Goal: Information Seeking & Learning: Stay updated

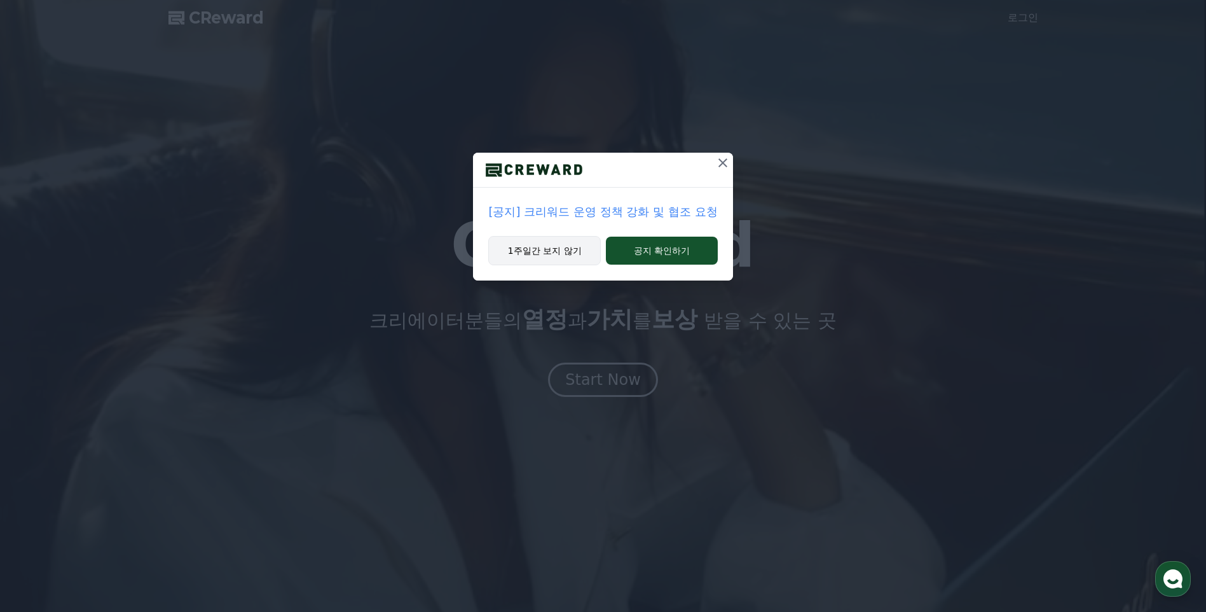
click at [572, 247] on button "1주일간 보지 않기" at bounding box center [544, 250] width 113 height 29
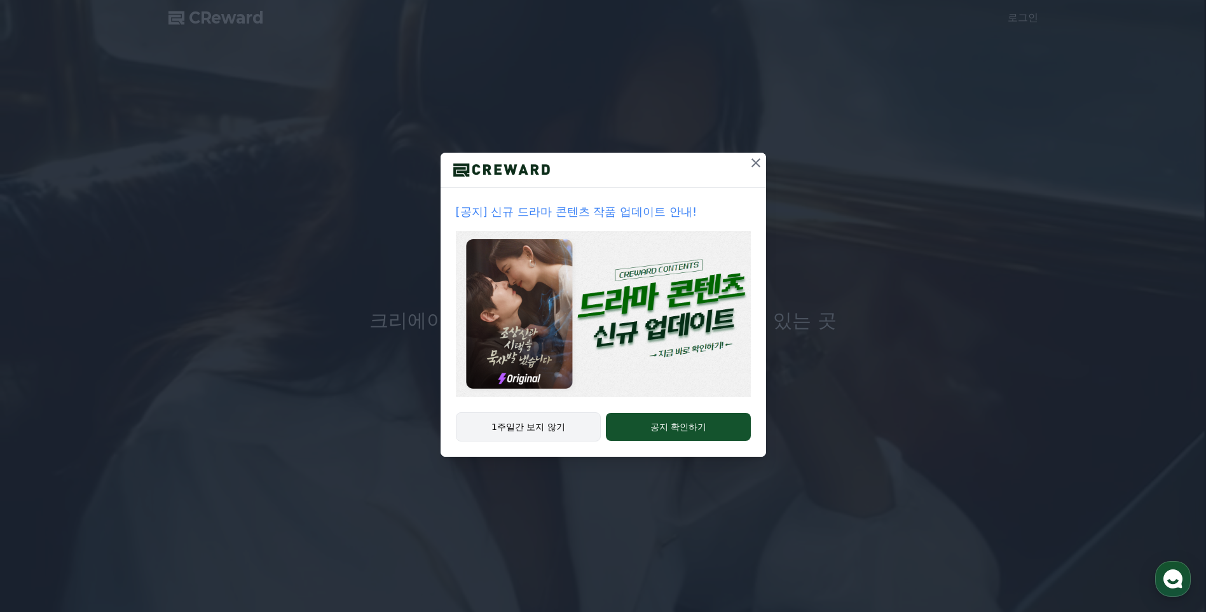
click at [519, 424] on button "1주일간 보지 않기" at bounding box center [529, 426] width 146 height 29
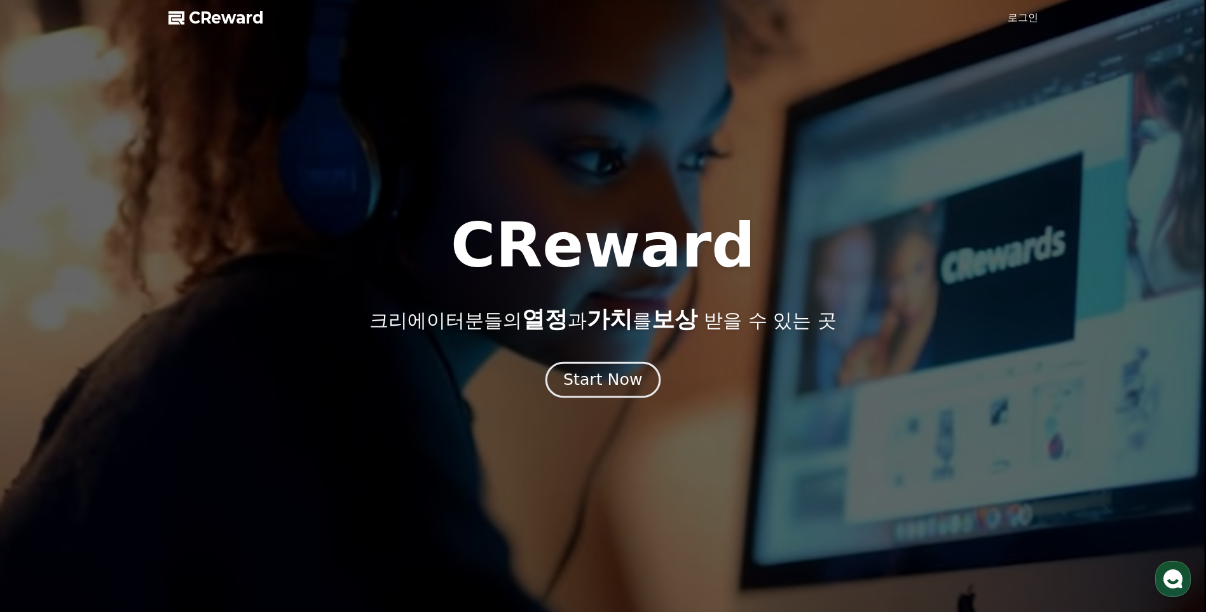
click at [597, 386] on div "Start Now" at bounding box center [602, 380] width 79 height 22
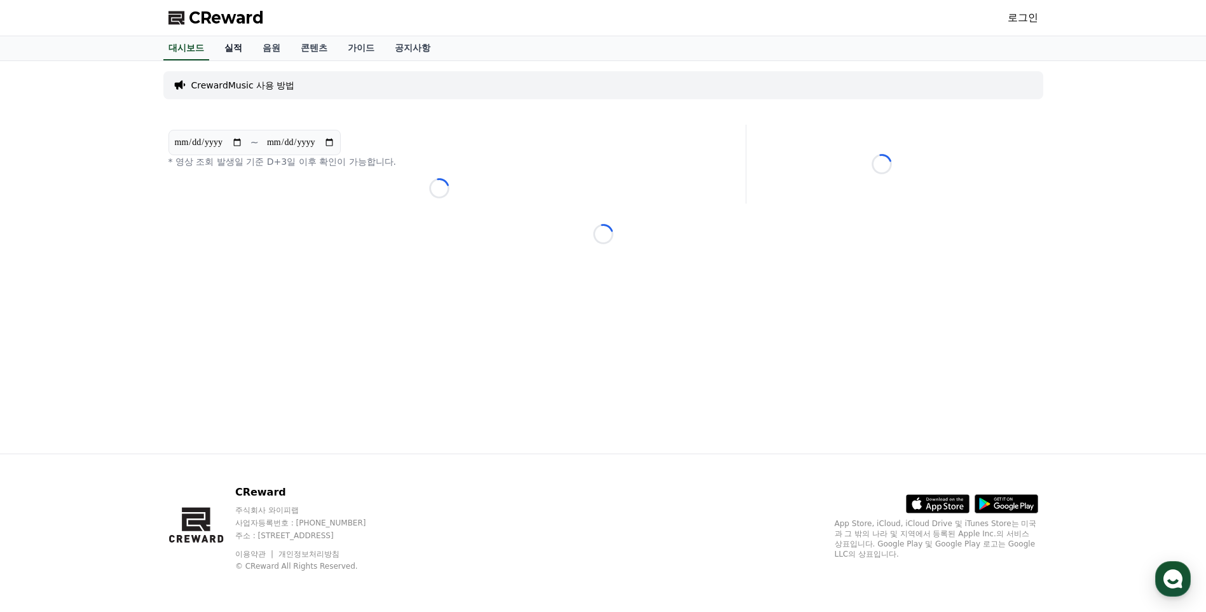
click at [244, 53] on link "실적" at bounding box center [233, 48] width 38 height 24
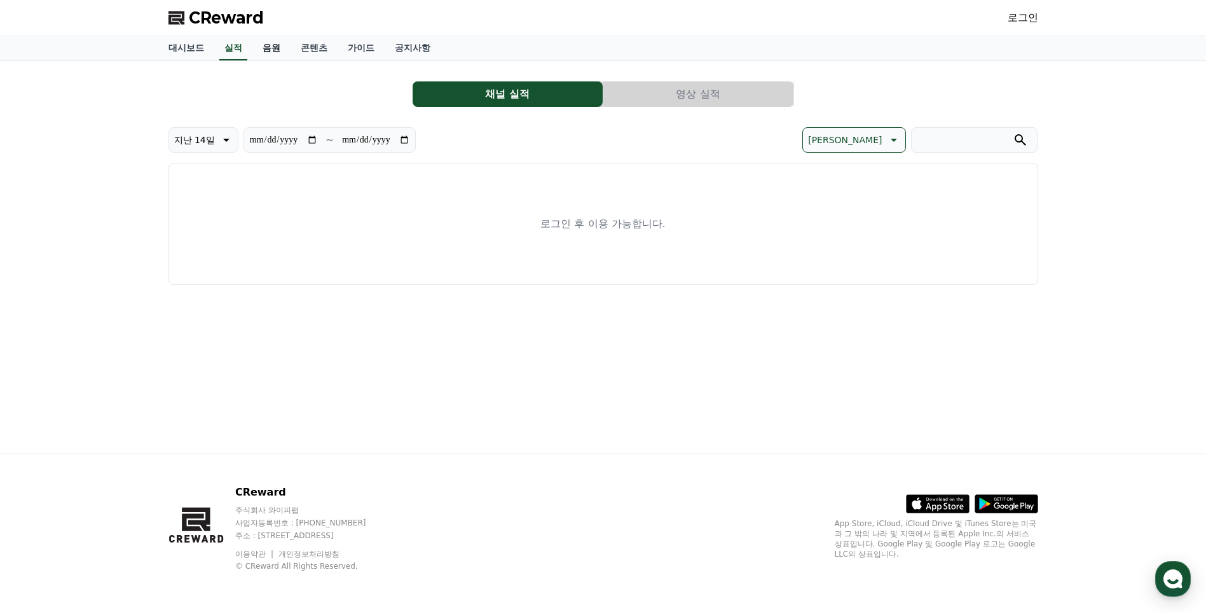
click at [278, 52] on link "음원" at bounding box center [271, 48] width 38 height 24
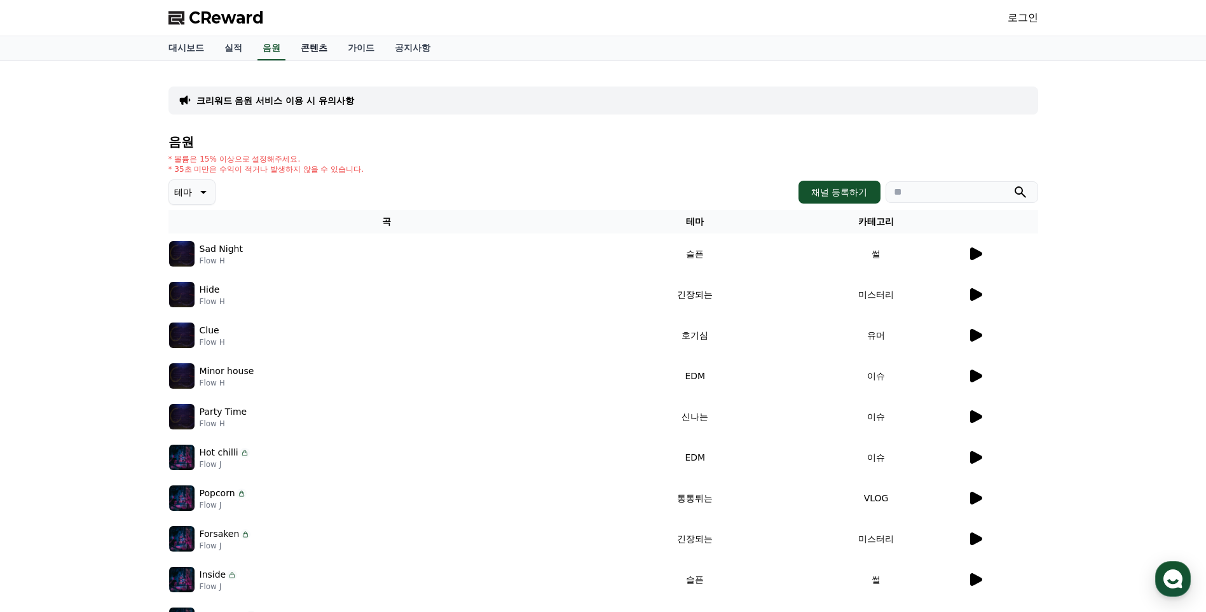
click at [322, 44] on link "콘텐츠" at bounding box center [314, 48] width 47 height 24
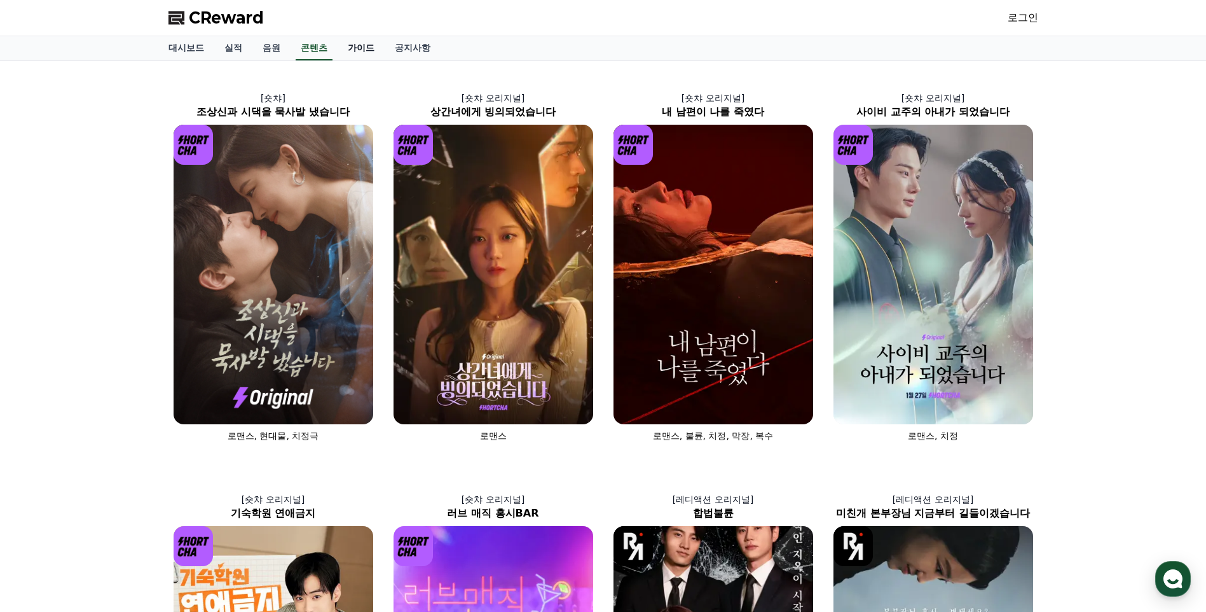
click at [362, 48] on link "가이드" at bounding box center [361, 48] width 47 height 24
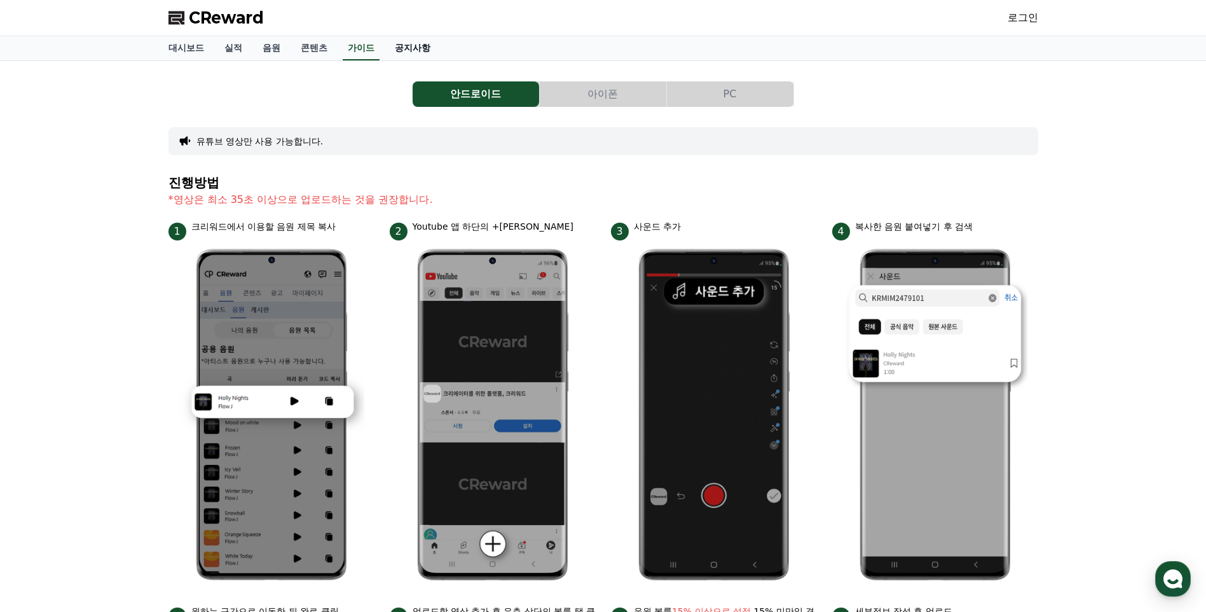
click at [411, 39] on link "공지사항" at bounding box center [413, 48] width 56 height 24
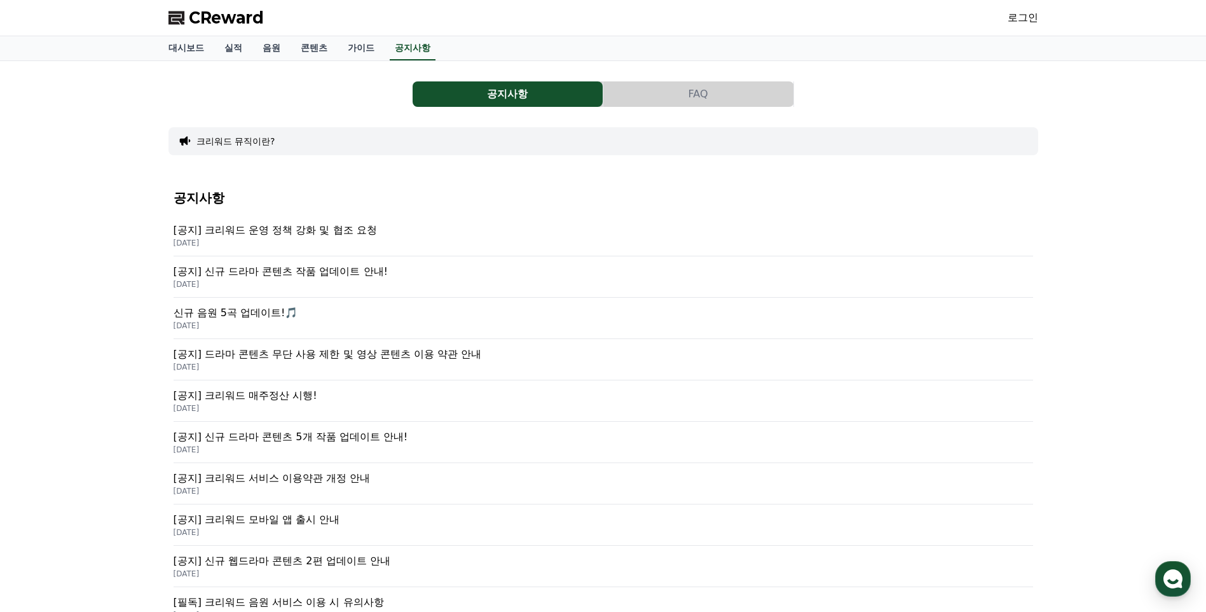
scroll to position [64, 0]
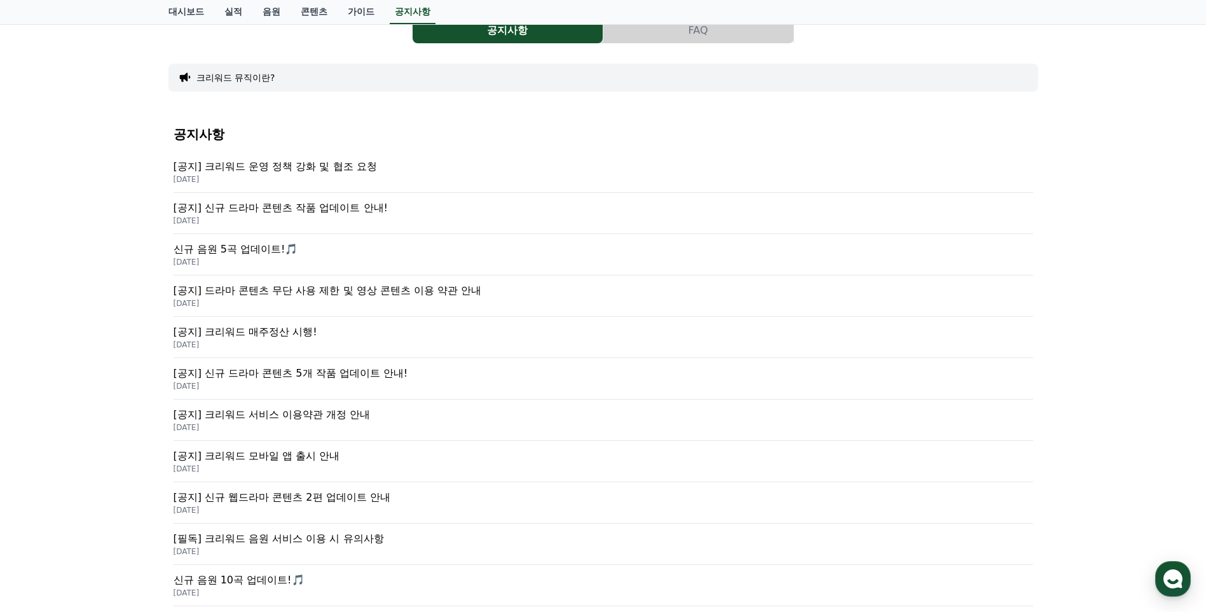
click at [275, 175] on p "[DATE]" at bounding box center [603, 179] width 859 height 10
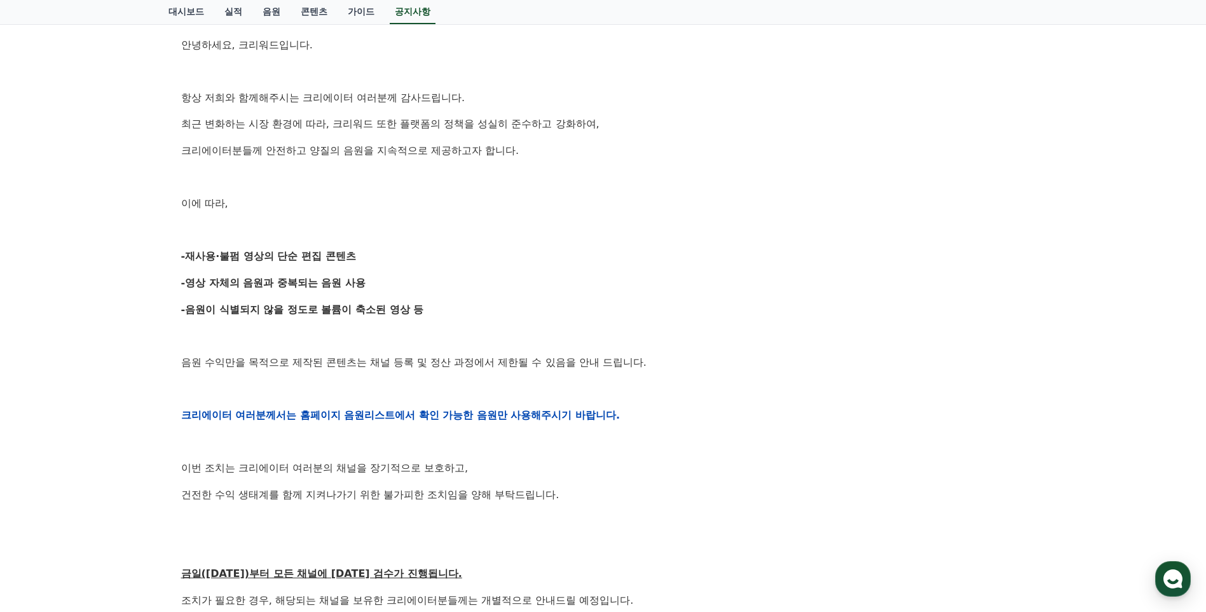
scroll to position [191, 0]
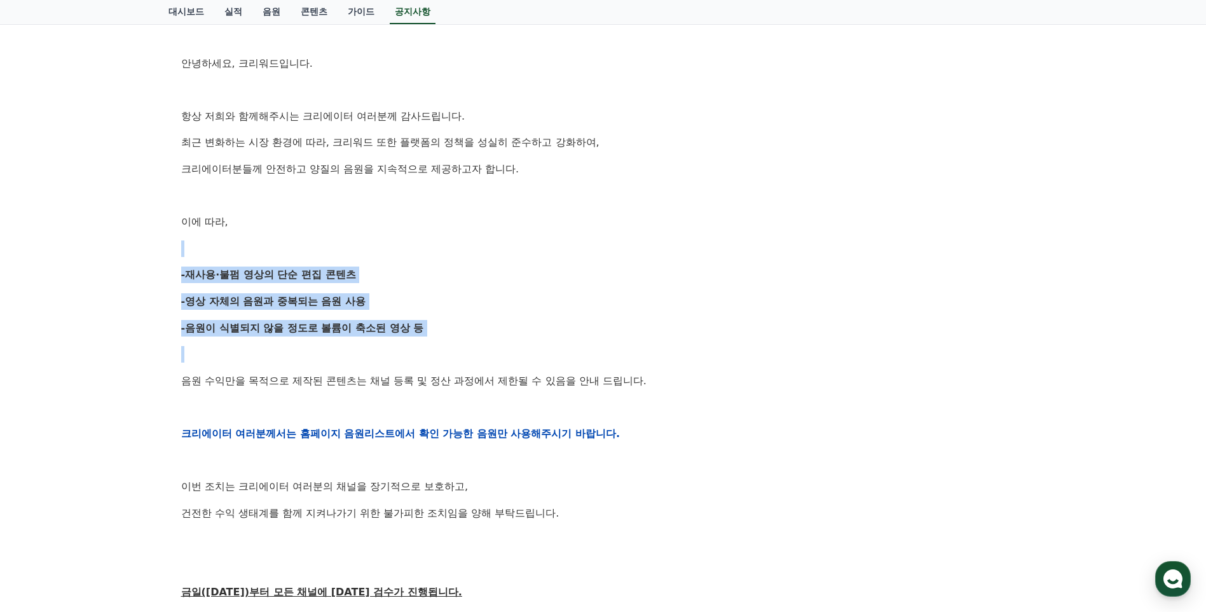
drag, startPoint x: 676, startPoint y: 239, endPoint x: 146, endPoint y: 376, distance: 547.7
click at [146, 376] on div "공지사항 FAQ [공지] 크리워드 운영 정책 강화 및 협조 요청 작성일: [DATE] 안녕하세요, 크리워드입니다. 항상 저희와 함께해주시는 크…" at bounding box center [603, 384] width 1206 height 1029
drag, startPoint x: 146, startPoint y: 376, endPoint x: 299, endPoint y: 353, distance: 154.3
click at [298, 353] on p at bounding box center [603, 354] width 844 height 17
drag, startPoint x: 350, startPoint y: 357, endPoint x: 374, endPoint y: 243, distance: 115.6
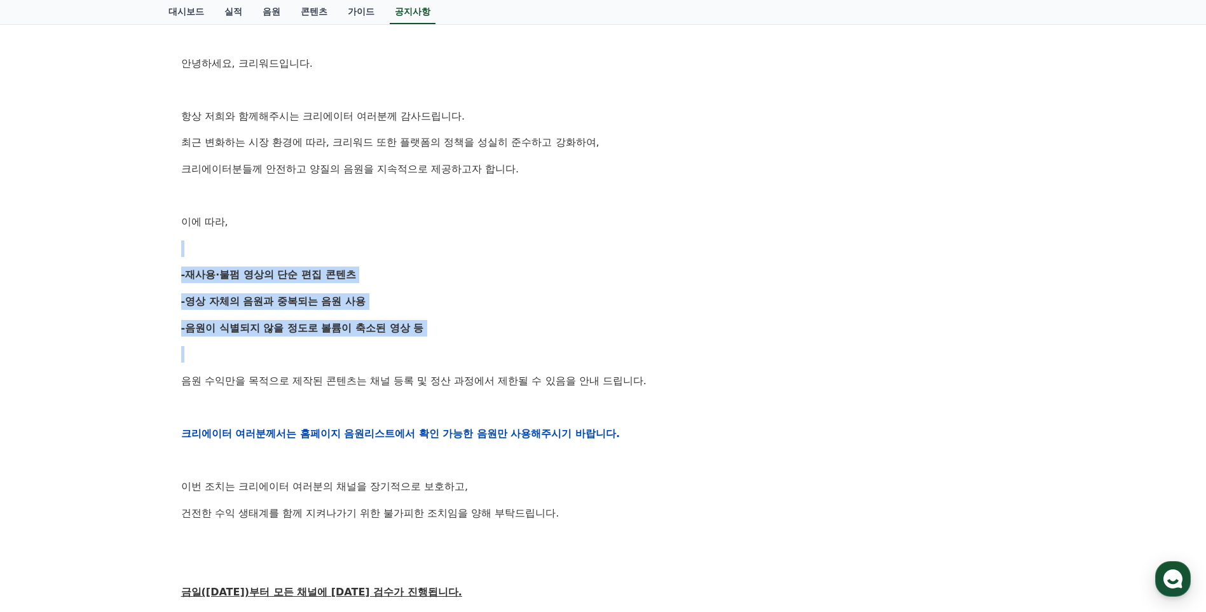
click at [374, 243] on div "안녕하세요, 크리워드입니다. 항상 저희와 함께해주시는 크리에이터 여러분께 감사드립니다. 최근 변화하는 시장 환경에 따라, 크리워드 또한 플랫폼…" at bounding box center [603, 433] width 844 height 809
click at [374, 243] on p at bounding box center [603, 248] width 844 height 17
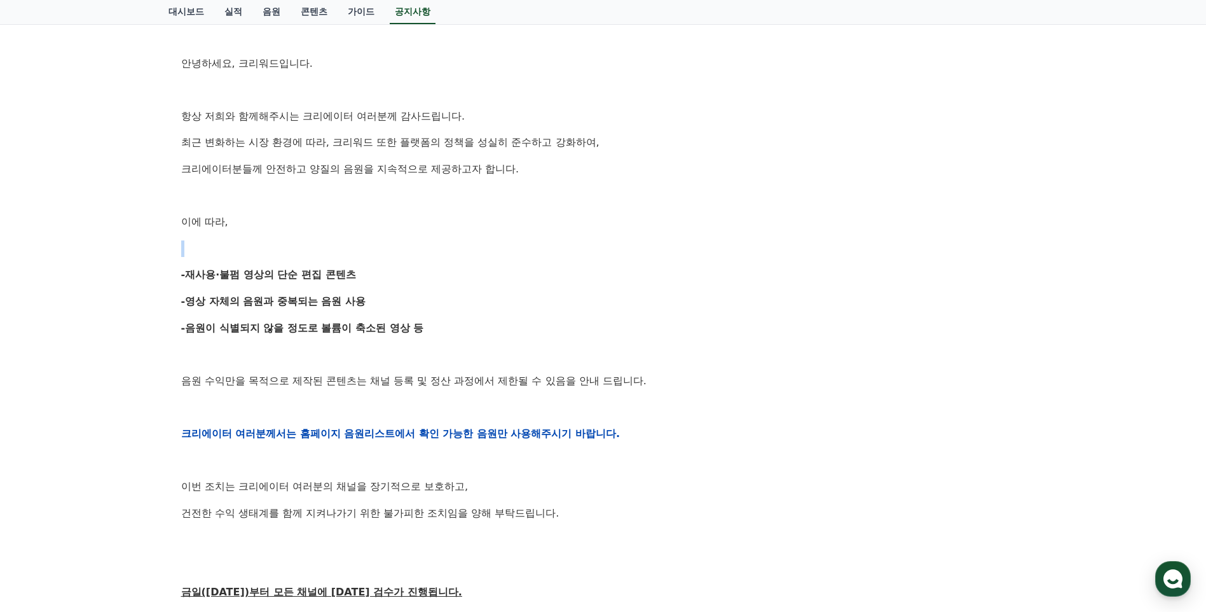
click at [374, 243] on p at bounding box center [603, 248] width 844 height 17
click at [360, 269] on p "-재사용·불펌 영상의 단순 편집 콘텐츠" at bounding box center [603, 274] width 844 height 17
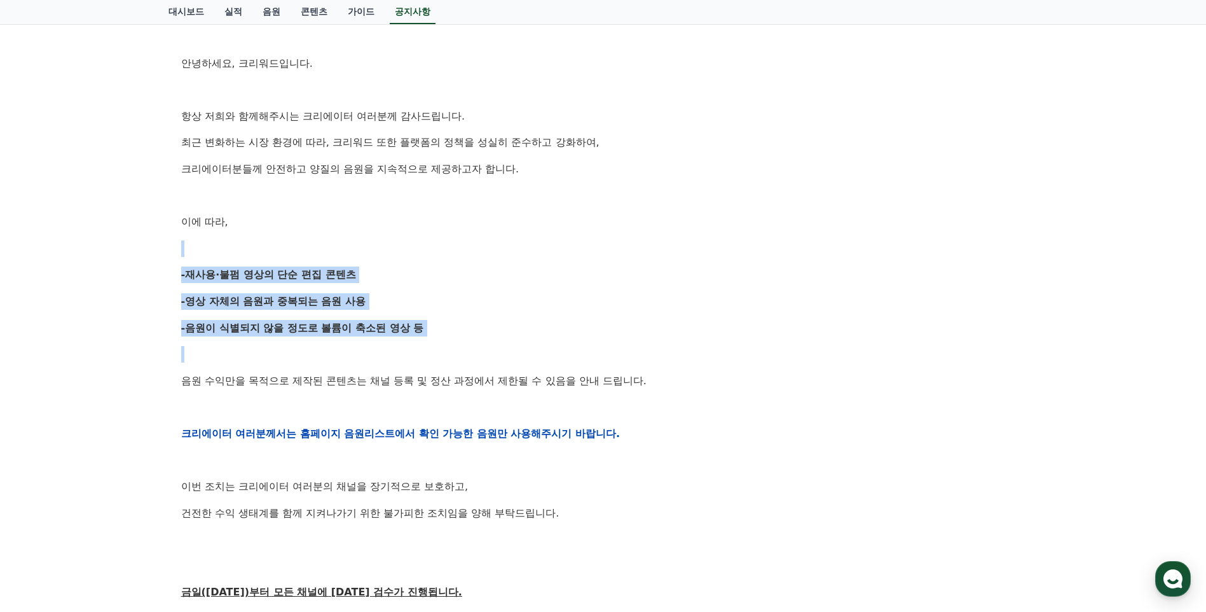
drag, startPoint x: 360, startPoint y: 250, endPoint x: 130, endPoint y: 370, distance: 260.2
click at [130, 370] on div "공지사항 FAQ [공지] 크리워드 운영 정책 강화 및 협조 요청 작성일: [DATE] 안녕하세요, 크리워드입니다. 항상 저희와 함께해주시는 크…" at bounding box center [603, 384] width 1206 height 1029
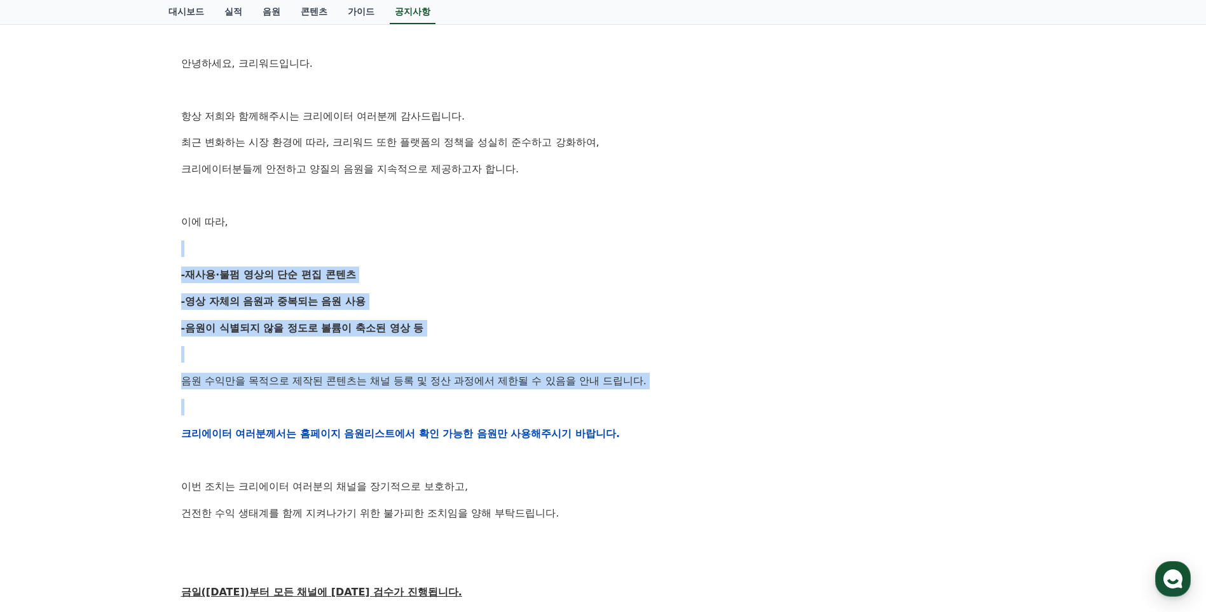
drag, startPoint x: 130, startPoint y: 370, endPoint x: 325, endPoint y: 235, distance: 238.0
click at [325, 235] on div "안녕하세요, 크리워드입니다. 항상 저희와 함께해주시는 크리에이터 여러분께 감사드립니다. 최근 변화하는 시장 환경에 따라, 크리워드 또한 플랫폼…" at bounding box center [603, 433] width 844 height 809
drag, startPoint x: 328, startPoint y: 254, endPoint x: 114, endPoint y: 423, distance: 273.3
click at [114, 423] on div "공지사항 FAQ [공지] 크리워드 운영 정책 강화 및 협조 요청 작성일: [DATE] 안녕하세요, 크리워드입니다. 항상 저희와 함께해주시는 크…" at bounding box center [603, 384] width 1206 height 1029
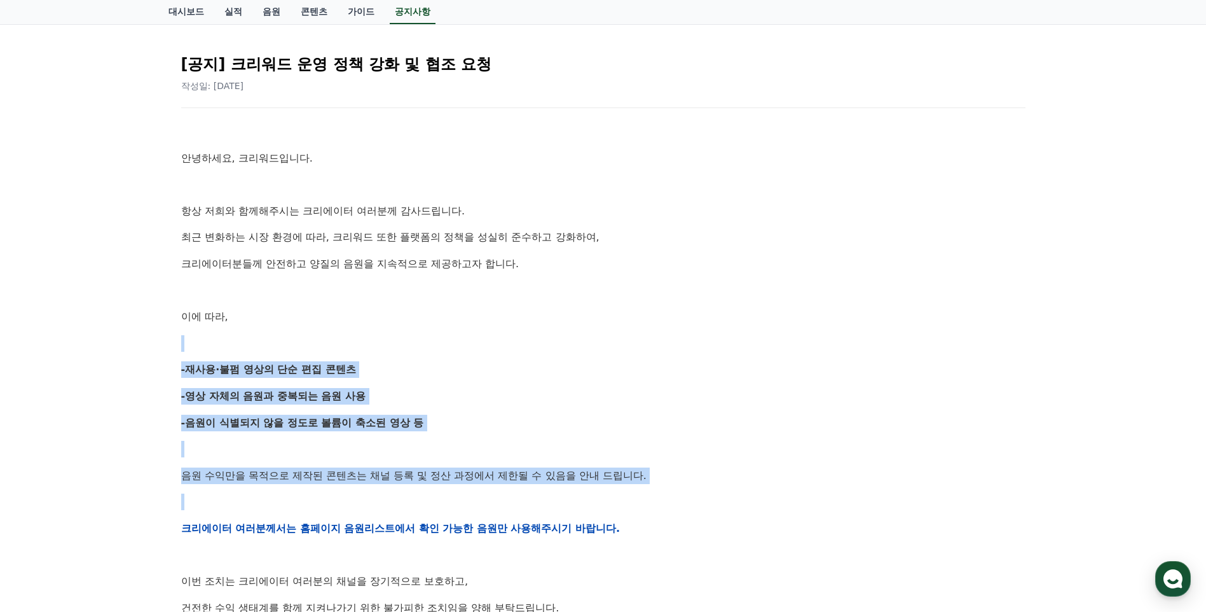
scroll to position [0, 0]
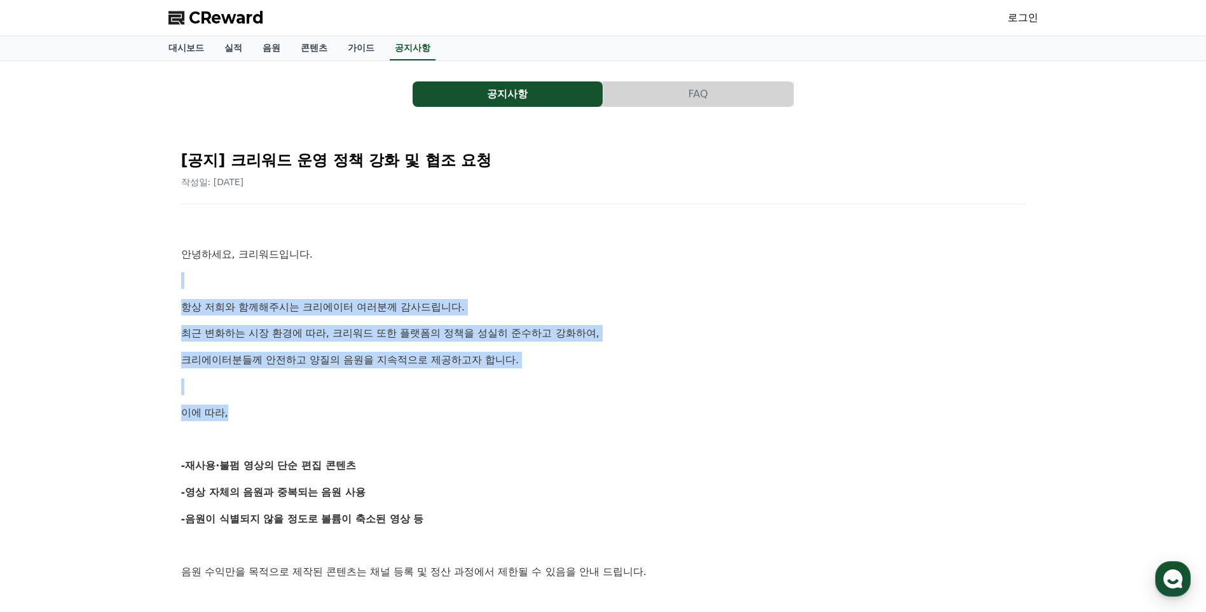
drag, startPoint x: 460, startPoint y: 260, endPoint x: 435, endPoint y: 414, distance: 156.4
click at [435, 414] on div "안녕하세요, 크리워드입니다. 항상 저희와 함께해주시는 크리에이터 여러분께 감사드립니다. 최근 변화하는 시장 환경에 따라, 크리워드 또한 플랫폼…" at bounding box center [603, 623] width 844 height 809
click at [435, 414] on p "이에 따라," at bounding box center [603, 412] width 844 height 17
drag, startPoint x: 346, startPoint y: 428, endPoint x: 132, endPoint y: 238, distance: 285.9
click at [132, 238] on div "공지사항 FAQ [공지] 크리워드 운영 정책 강화 및 협조 요청 작성일: [DATE] 안녕하세요, 크리워드입니다. 항상 저희와 함께해주시는 크…" at bounding box center [603, 575] width 1206 height 1029
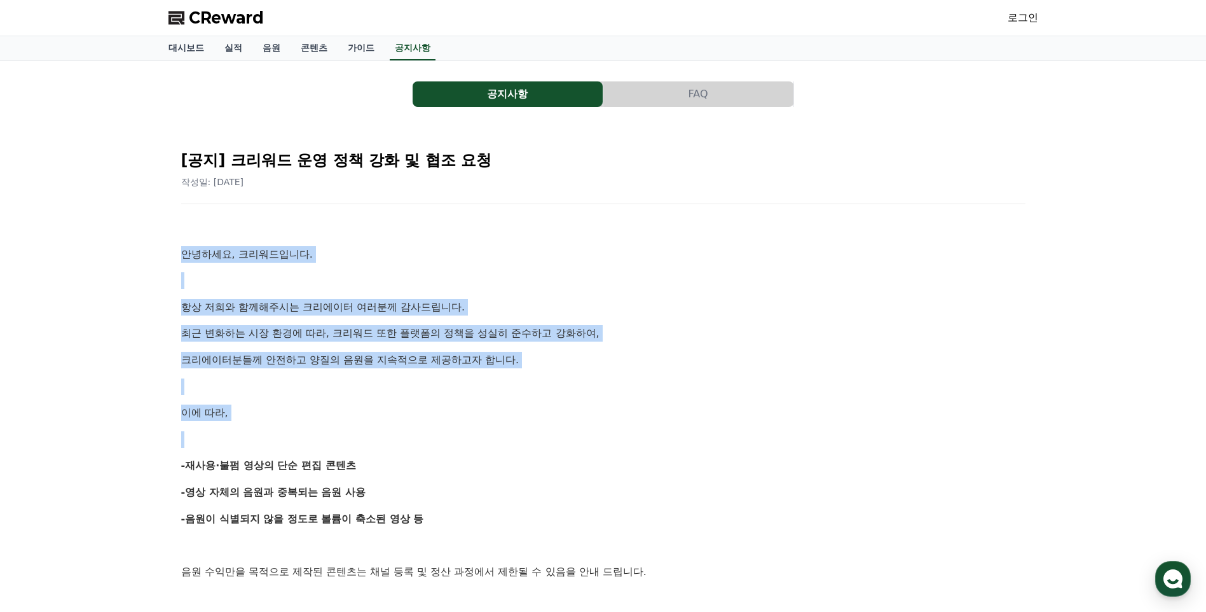
drag, startPoint x: 132, startPoint y: 238, endPoint x: 465, endPoint y: 345, distance: 349.4
click at [482, 334] on p "최근 변화하는 시장 환경에 따라, 크리워드 또한 플랫폼의 정책을 성실히 준수하고 강화하여," at bounding box center [603, 333] width 844 height 17
click at [693, 87] on button "FAQ" at bounding box center [698, 93] width 190 height 25
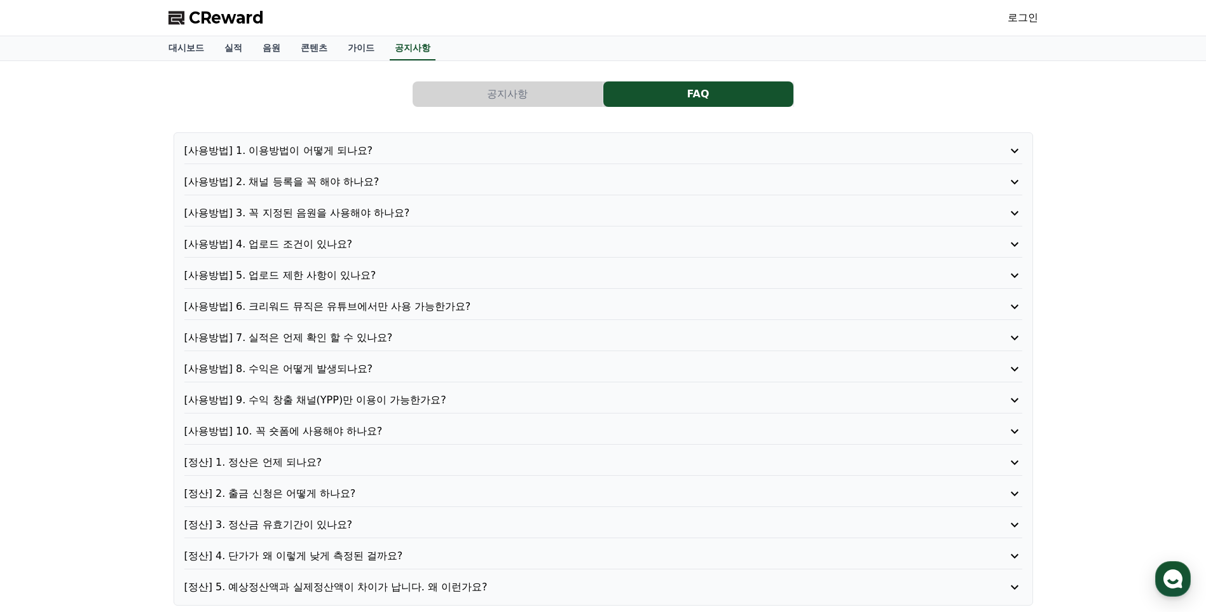
click at [496, 106] on button "공지사항" at bounding box center [508, 93] width 190 height 25
